Goal: Information Seeking & Learning: Learn about a topic

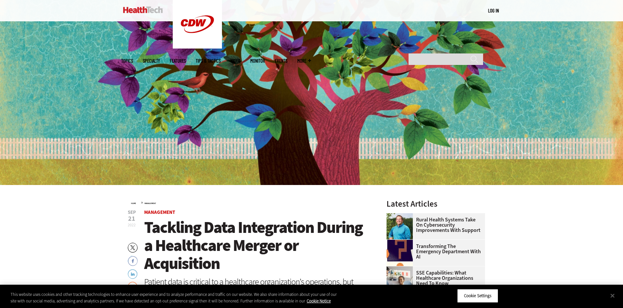
scroll to position [99, 0]
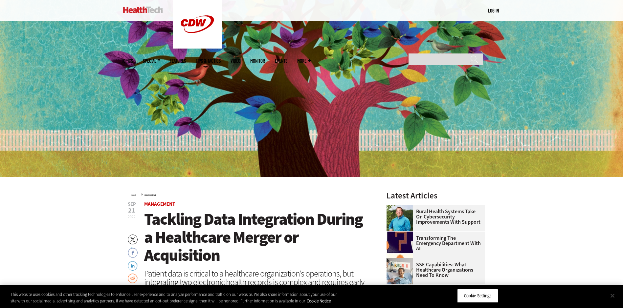
click at [617, 295] on button "Close" at bounding box center [612, 296] width 14 height 14
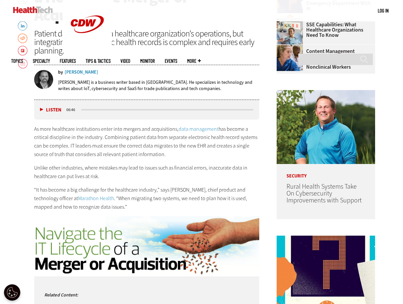
scroll to position [0, 0]
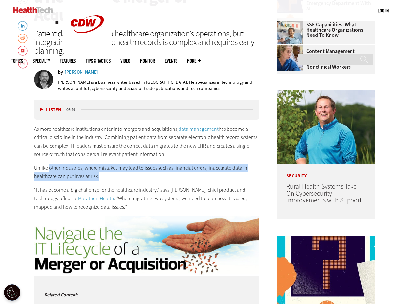
drag, startPoint x: 101, startPoint y: 178, endPoint x: 49, endPoint y: 168, distance: 53.4
click at [49, 168] on p "Unlike other industries, where mistakes may lead to issues such as financial er…" at bounding box center [146, 172] width 225 height 17
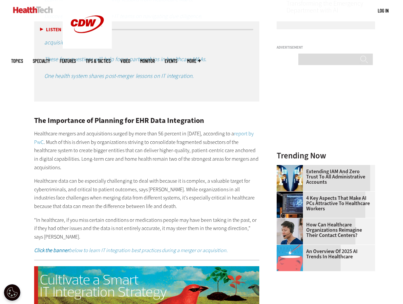
scroll to position [624, 0]
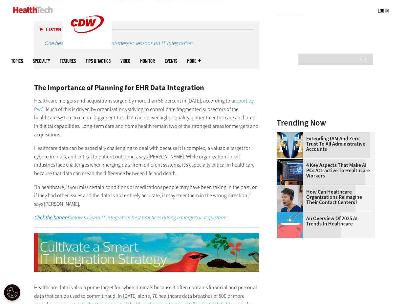
drag, startPoint x: 31, startPoint y: 146, endPoint x: 176, endPoint y: 132, distance: 145.9
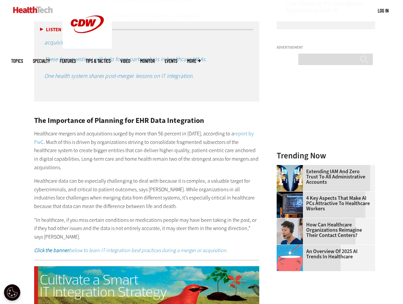
click at [209, 138] on p "Healthcare mergers and acquisitions surged by more than 56 percent in [DATE], a…" at bounding box center [146, 150] width 225 height 42
click at [179, 176] on div "Related Content: Here's how an early IT integration vision leads to M&A success…" at bounding box center [146, 101] width 225 height 307
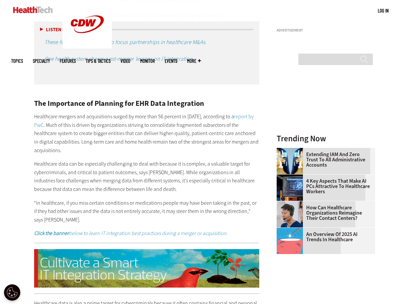
scroll to position [624, 0]
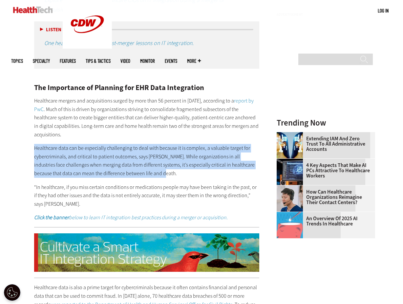
drag, startPoint x: 34, startPoint y: 148, endPoint x: 166, endPoint y: 176, distance: 135.7
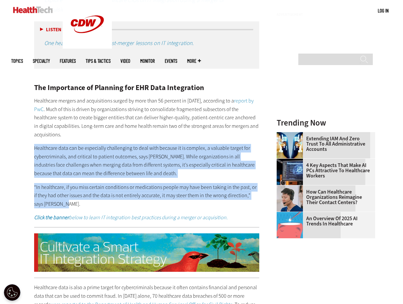
drag, startPoint x: 56, startPoint y: 205, endPoint x: 34, endPoint y: 148, distance: 60.6
click at [34, 148] on div "Related Content: Here's how an early IT integration vision leads to M&A success…" at bounding box center [146, 68] width 225 height 307
copy div "Healthcare data can be especially challenging to deal with because it is comple…"
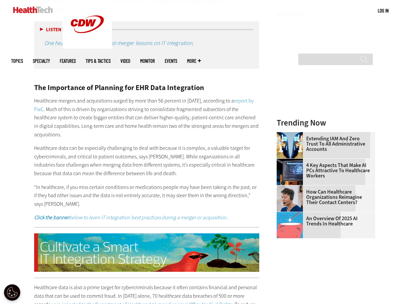
click at [200, 123] on p "Healthcare mergers and acquisitions surged by more than 56 percent in [DATE], a…" at bounding box center [146, 118] width 225 height 42
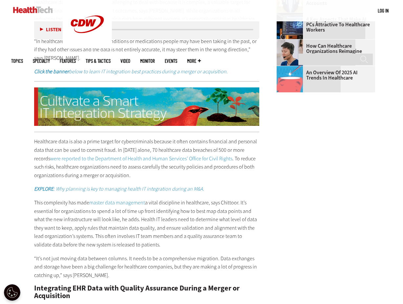
scroll to position [821, 0]
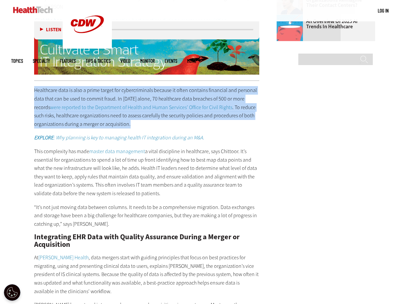
drag, startPoint x: 36, startPoint y: 89, endPoint x: 133, endPoint y: 125, distance: 103.5
click at [133, 125] on p "Healthcare data is also a prime target for cybercriminals because it often cont…" at bounding box center [146, 107] width 225 height 42
copy p "Healthcare data is also a prime target for cybercriminals because it often cont…"
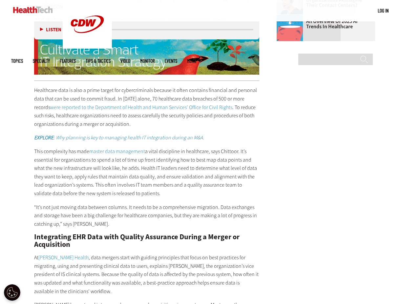
click at [106, 181] on p "This complexity has made master data management a vital discipline in healthcar…" at bounding box center [146, 172] width 225 height 51
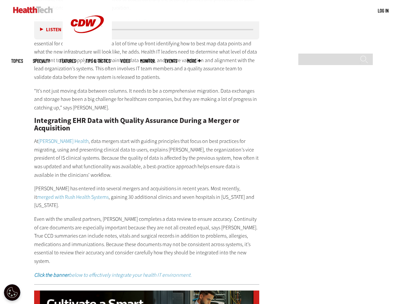
scroll to position [952, 0]
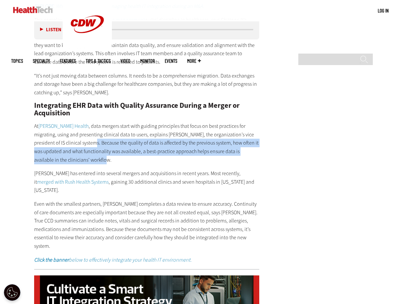
drag, startPoint x: 68, startPoint y: 142, endPoint x: 89, endPoint y: 158, distance: 26.1
click at [89, 158] on p "At [PERSON_NAME] Health , data mergers start with guiding principles that focus…" at bounding box center [146, 143] width 225 height 42
drag, startPoint x: 89, startPoint y: 158, endPoint x: 123, endPoint y: 163, distance: 34.2
click at [123, 163] on p "At [PERSON_NAME] Health , data mergers start with guiding principles that focus…" at bounding box center [146, 143] width 225 height 42
drag, startPoint x: 69, startPoint y: 150, endPoint x: 68, endPoint y: 144, distance: 7.0
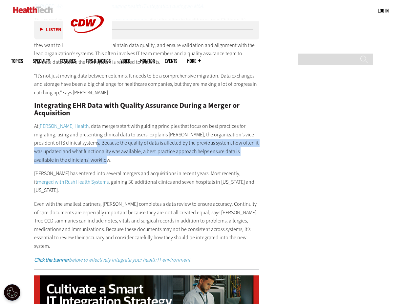
click at [68, 144] on p "At [PERSON_NAME] Health , data mergers start with guiding principles that focus…" at bounding box center [146, 143] width 225 height 42
copy p "Because the quality of data is affected by the previous system, how often it wa…"
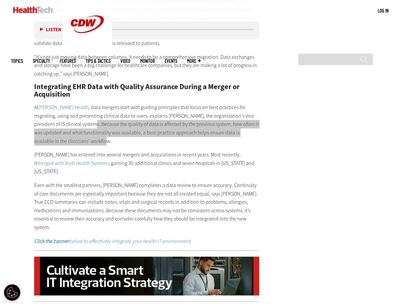
scroll to position [985, 0]
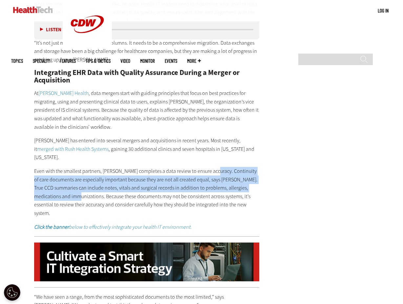
drag, startPoint x: 215, startPoint y: 161, endPoint x: 78, endPoint y: 188, distance: 139.5
click at [78, 188] on p "Even with the smallest partners, [PERSON_NAME] completes a data review to ensur…" at bounding box center [146, 192] width 225 height 51
copy p "Continuity of care documents are especially important because they are not all …"
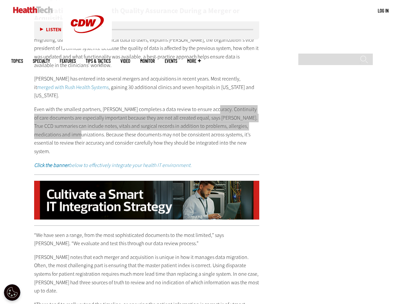
scroll to position [1051, 0]
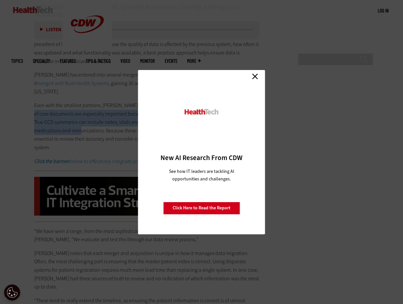
click at [256, 75] on link "Close" at bounding box center [255, 77] width 10 height 10
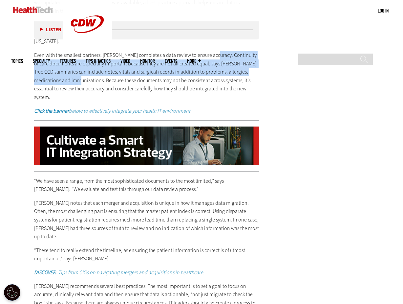
scroll to position [1117, 0]
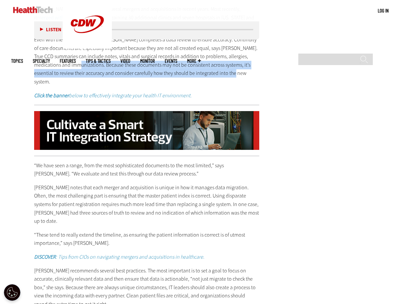
drag, startPoint x: 237, startPoint y: 66, endPoint x: 78, endPoint y: 58, distance: 159.5
click at [78, 58] on p "Even with the smallest partners, [PERSON_NAME] completes a data review to ensur…" at bounding box center [146, 60] width 225 height 51
copy p "Because these documents may not be consistent across systems, it’s essential to…"
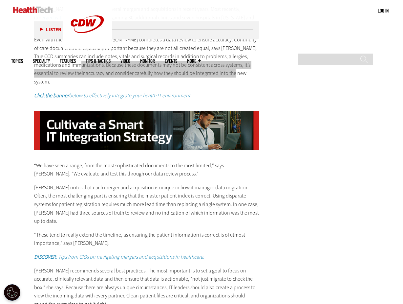
scroll to position [1150, 0]
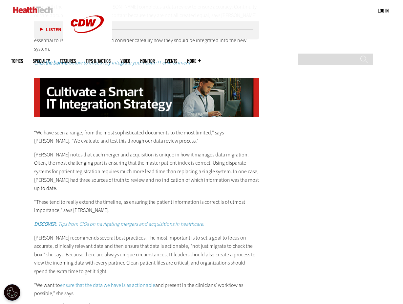
click at [249, 150] on p "[PERSON_NAME] notes that each merger and acquisition is unique in how it manage…" at bounding box center [146, 171] width 225 height 42
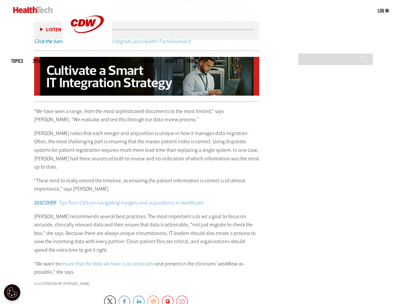
scroll to position [1182, 0]
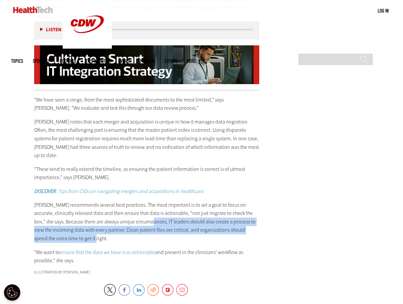
drag, startPoint x: 147, startPoint y: 196, endPoint x: 81, endPoint y: 211, distance: 67.7
click at [81, 211] on p "[PERSON_NAME] recommends several best practices. The most important is to set a…" at bounding box center [146, 222] width 225 height 42
